Goal: Task Accomplishment & Management: Complete application form

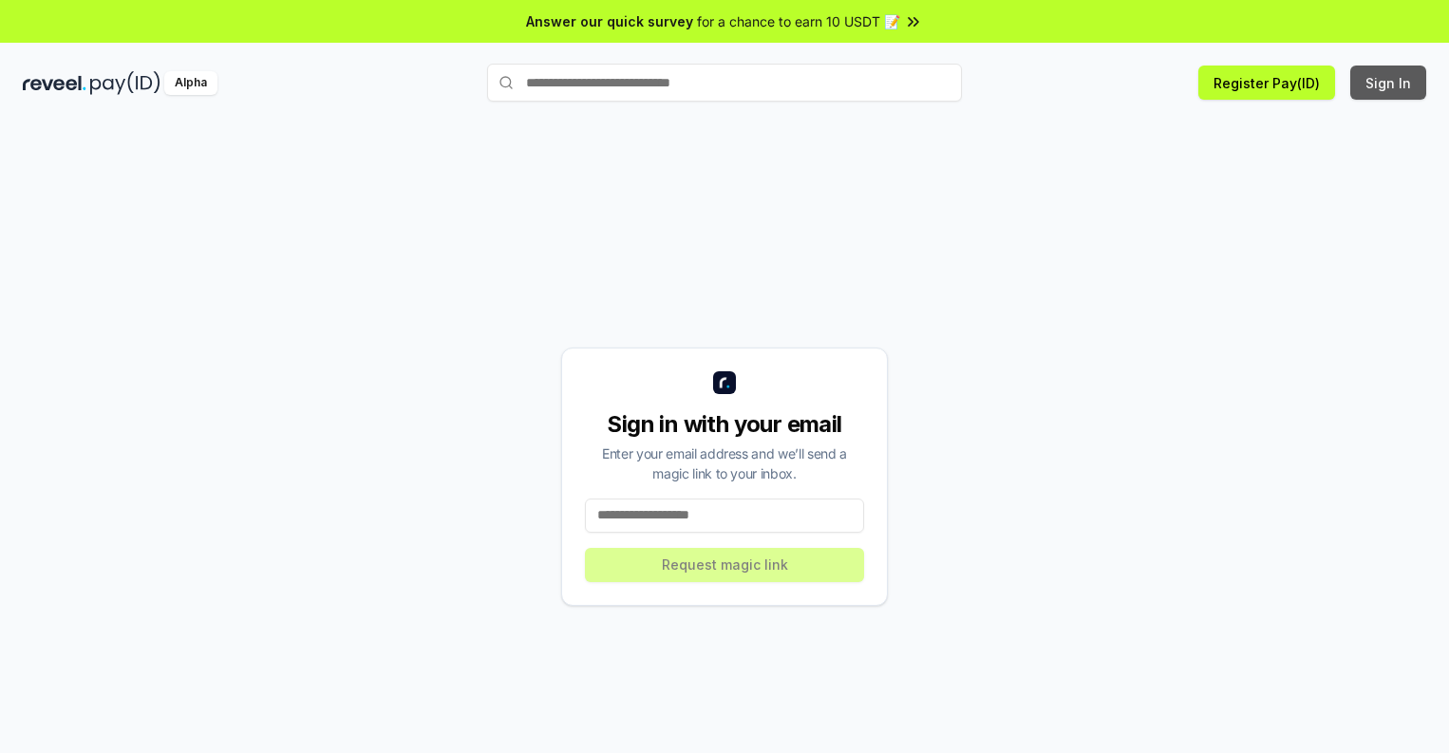
click at [1389, 83] on button "Sign In" at bounding box center [1388, 82] width 76 height 34
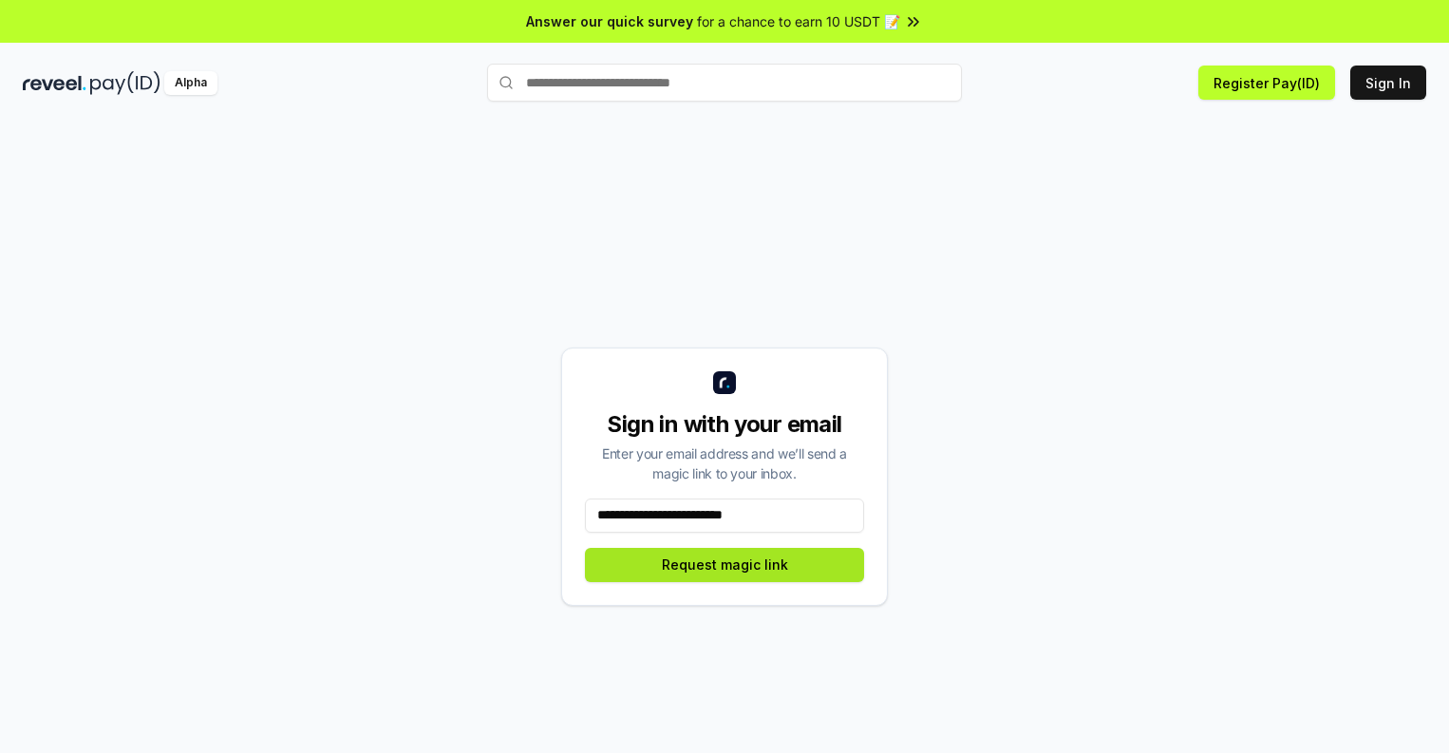
type input "**********"
click at [724, 564] on button "Request magic link" at bounding box center [724, 565] width 279 height 34
